Goal: Find specific page/section: Find specific page/section

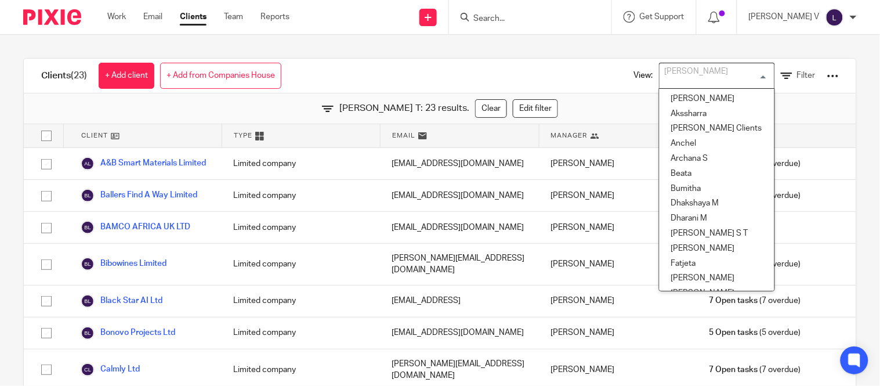
scroll to position [60, 0]
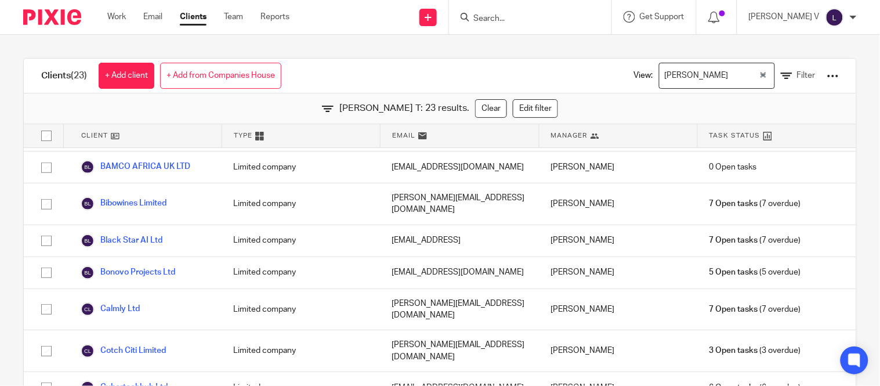
click at [522, 20] on input "Search" at bounding box center [524, 19] width 104 height 10
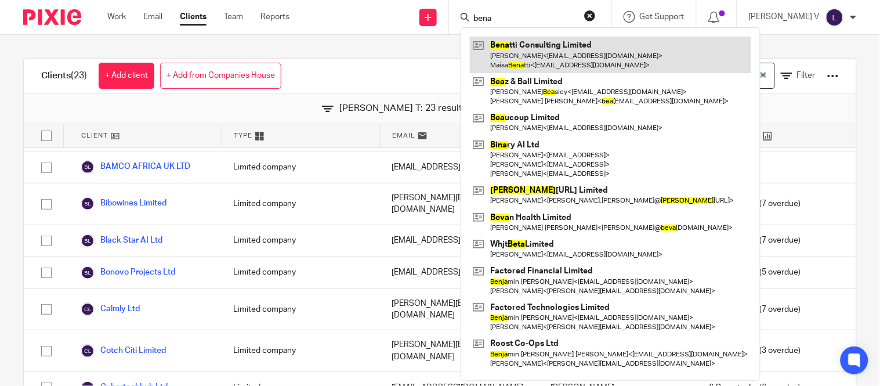
type input "bena"
click at [534, 61] on link at bounding box center [610, 55] width 281 height 36
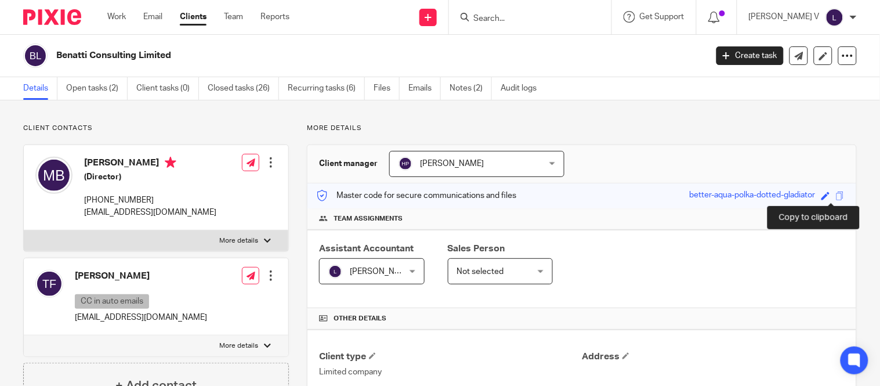
click at [836, 197] on span at bounding box center [840, 195] width 9 height 9
click at [520, 16] on input "Search" at bounding box center [524, 19] width 104 height 10
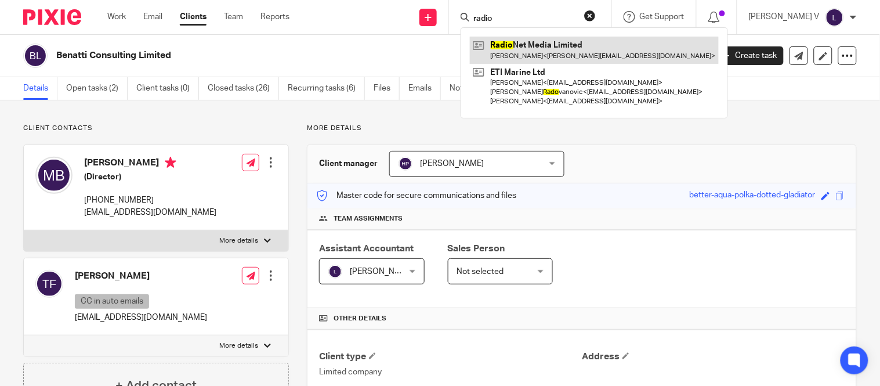
type input "radio"
click at [545, 53] on link at bounding box center [594, 50] width 249 height 27
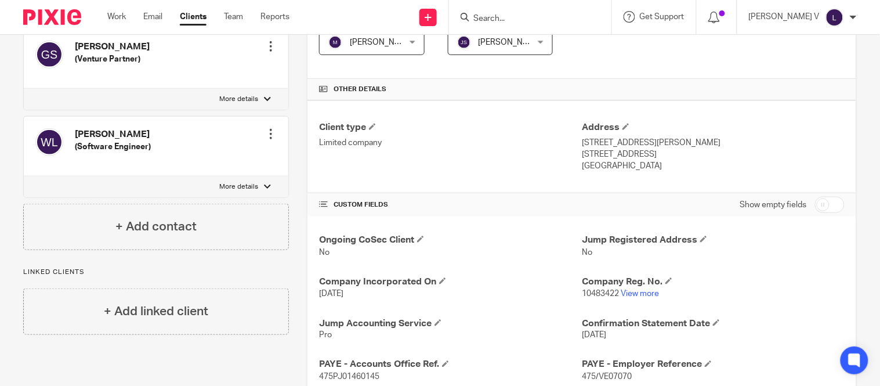
scroll to position [231, 0]
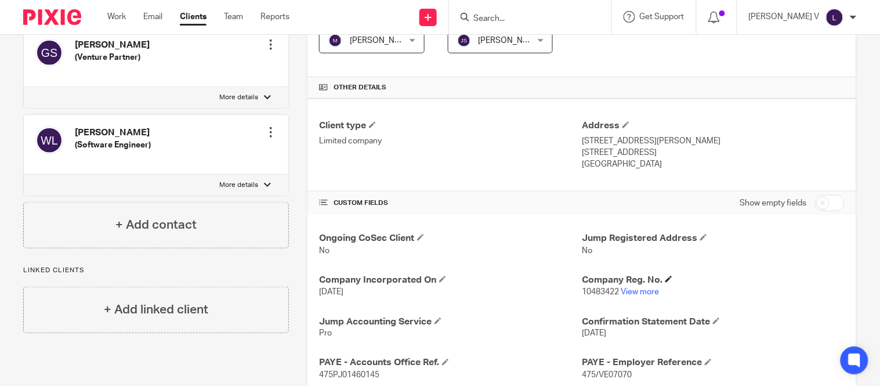
click at [627, 285] on h4 "Company Reg. No." at bounding box center [713, 280] width 263 height 12
click at [626, 296] on link "View more" at bounding box center [639, 292] width 38 height 8
